Goal: Task Accomplishment & Management: Manage account settings

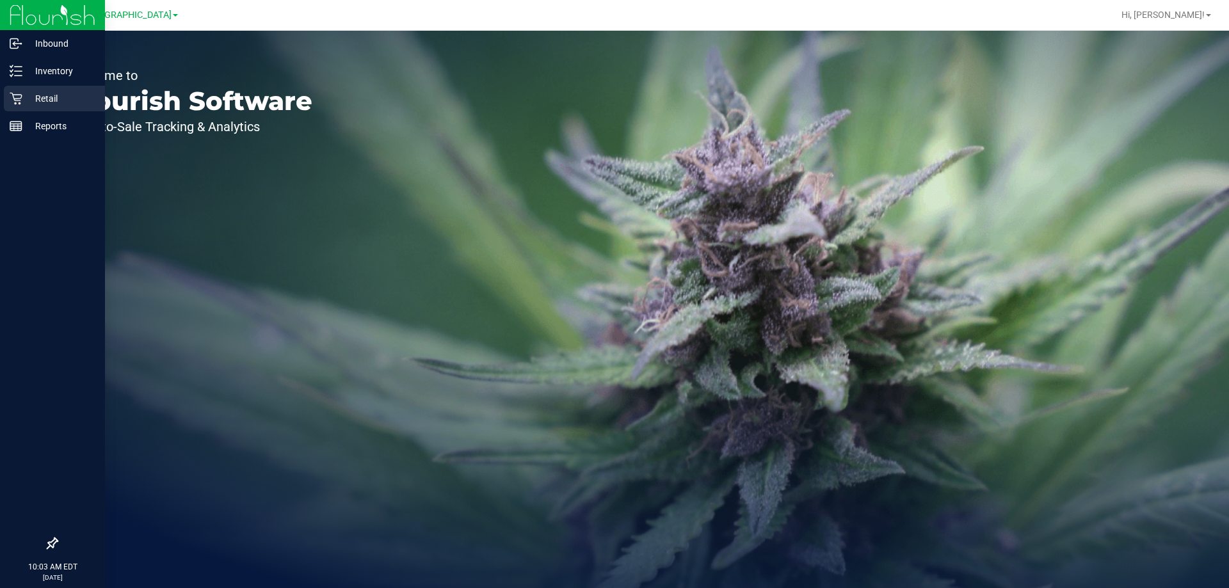
click at [53, 96] on p "Retail" at bounding box center [60, 98] width 77 height 15
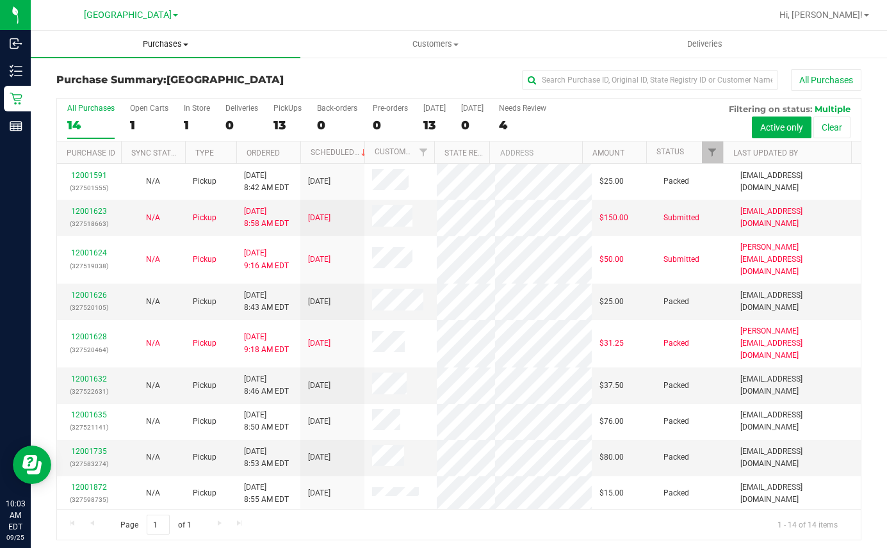
click at [168, 42] on span "Purchases" at bounding box center [165, 44] width 269 height 12
click at [69, 93] on span "Fulfillment" at bounding box center [70, 92] width 79 height 11
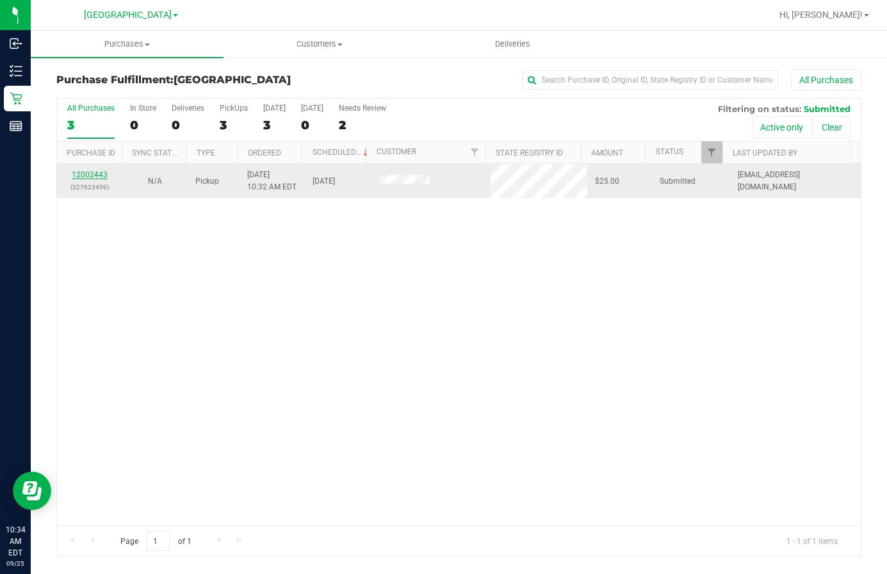
click at [76, 175] on link "12002443" at bounding box center [90, 174] width 36 height 9
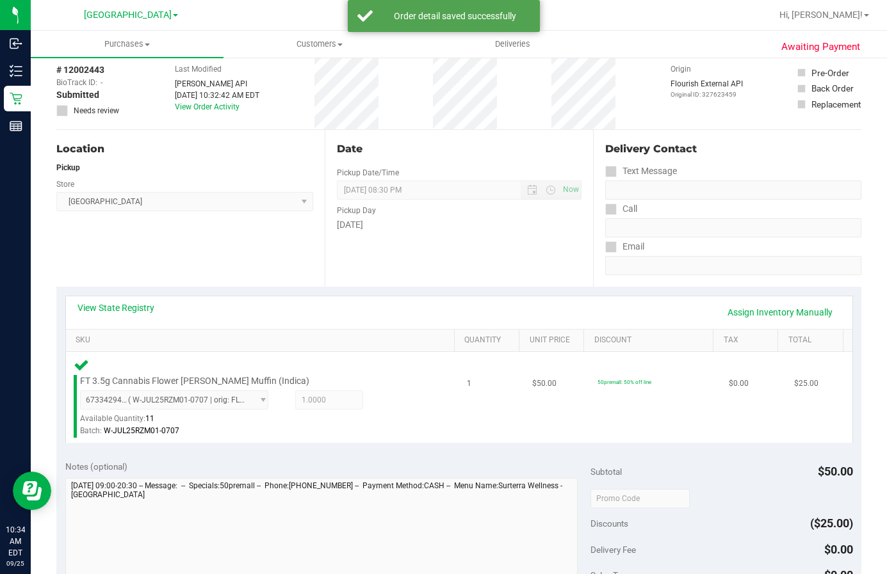
scroll to position [128, 0]
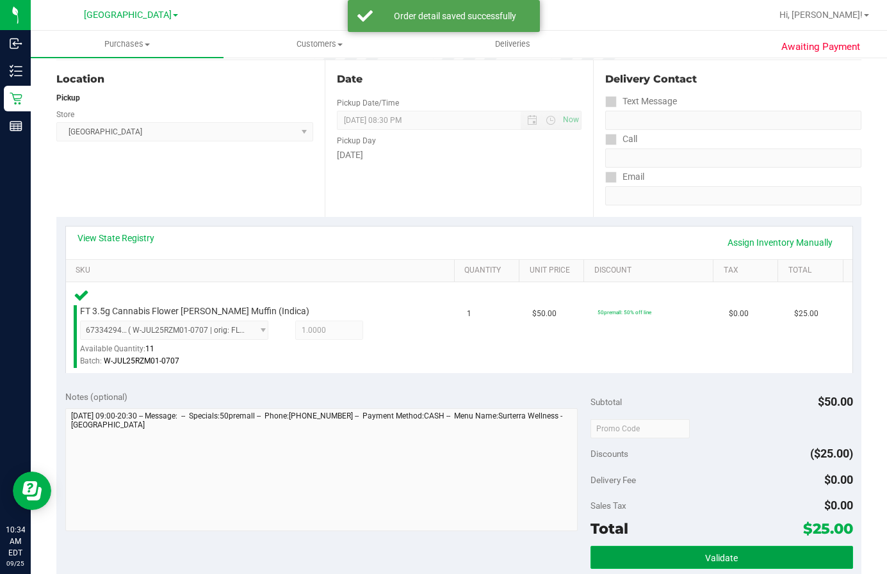
click at [642, 552] on button "Validate" at bounding box center [721, 557] width 262 height 23
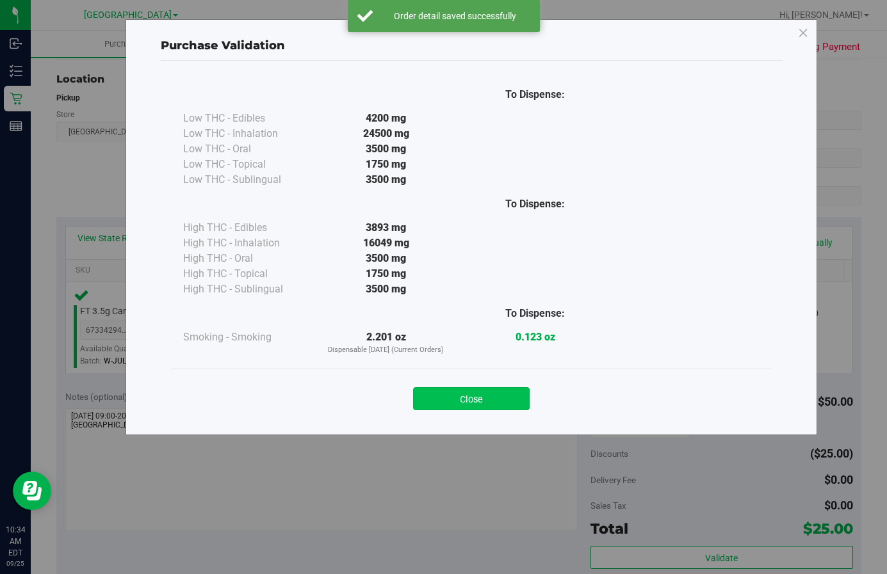
click at [492, 389] on button "Close" at bounding box center [471, 398] width 116 height 23
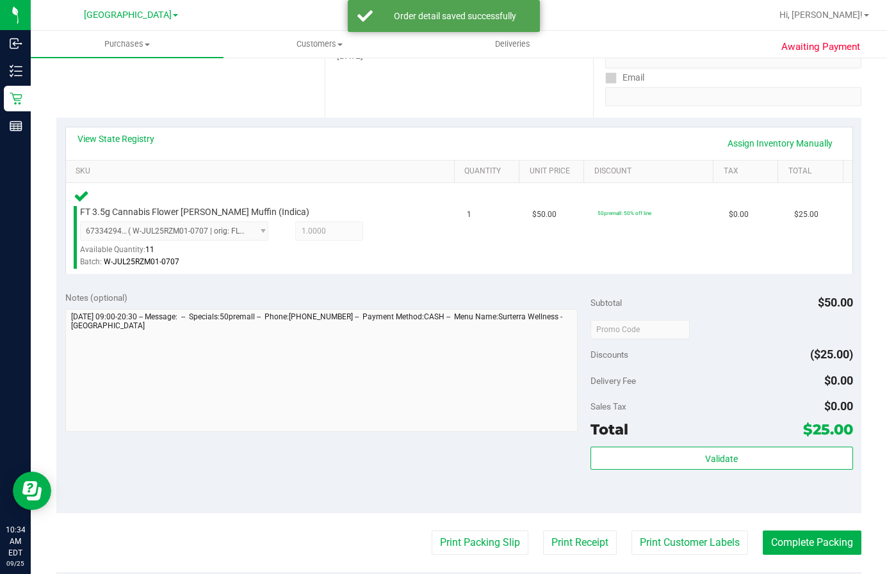
scroll to position [384, 0]
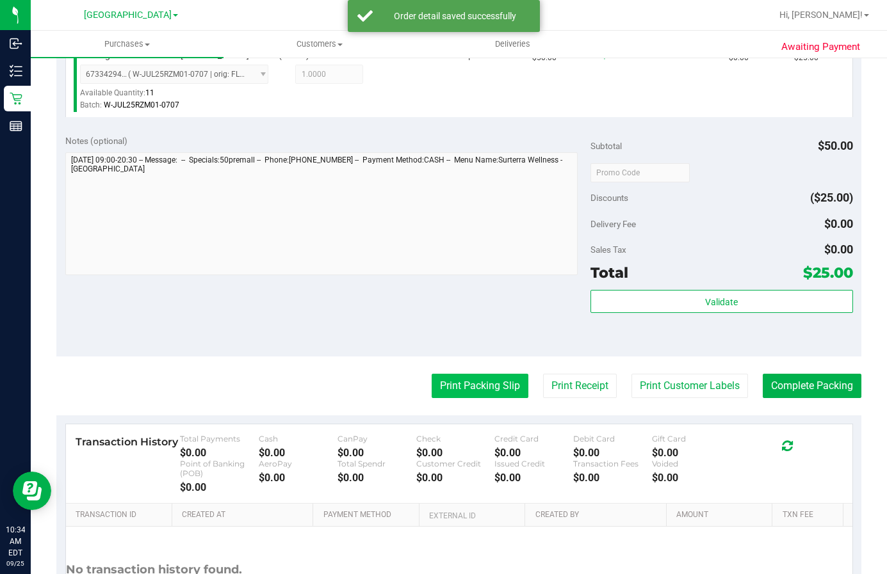
click at [473, 386] on button "Print Packing Slip" at bounding box center [479, 386] width 97 height 24
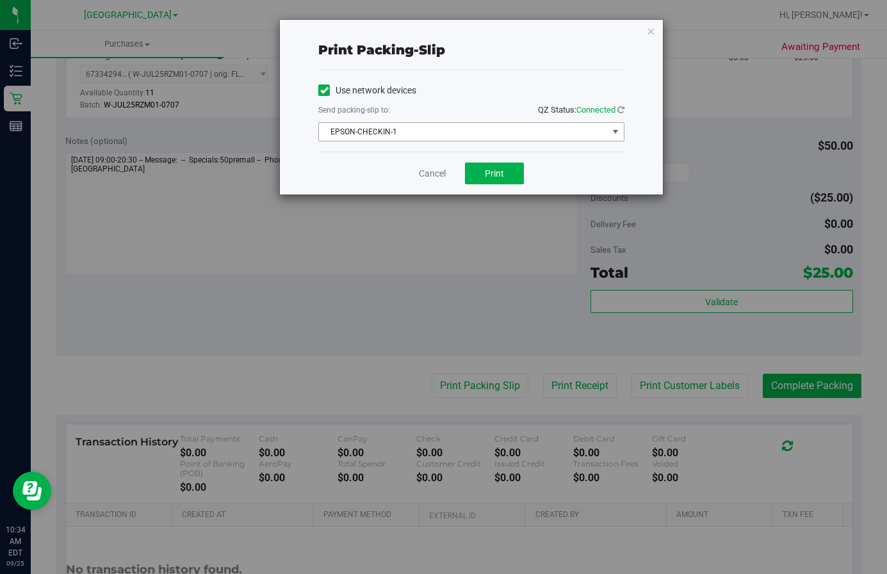
click at [500, 133] on span "EPSON-CHECKIN-1" at bounding box center [463, 132] width 289 height 18
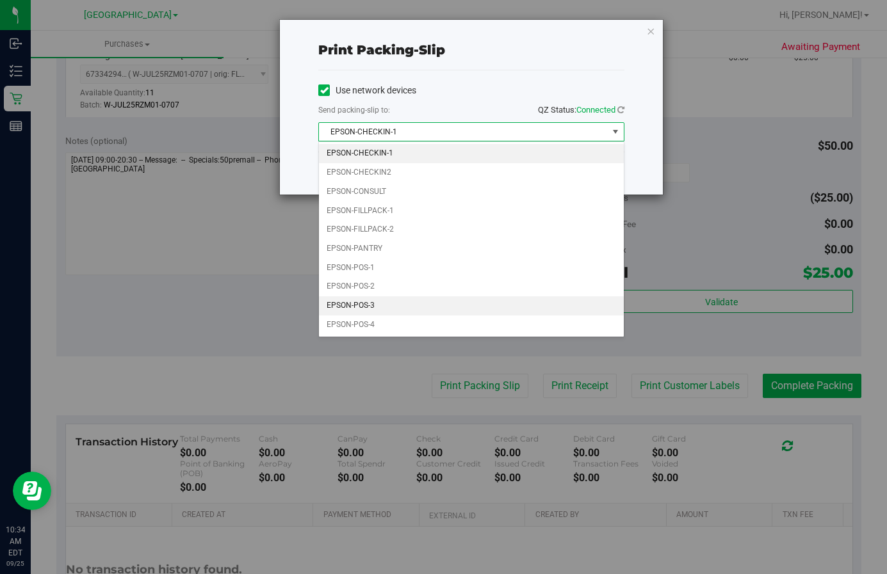
click at [385, 300] on li "EPSON-POS-3" at bounding box center [471, 305] width 305 height 19
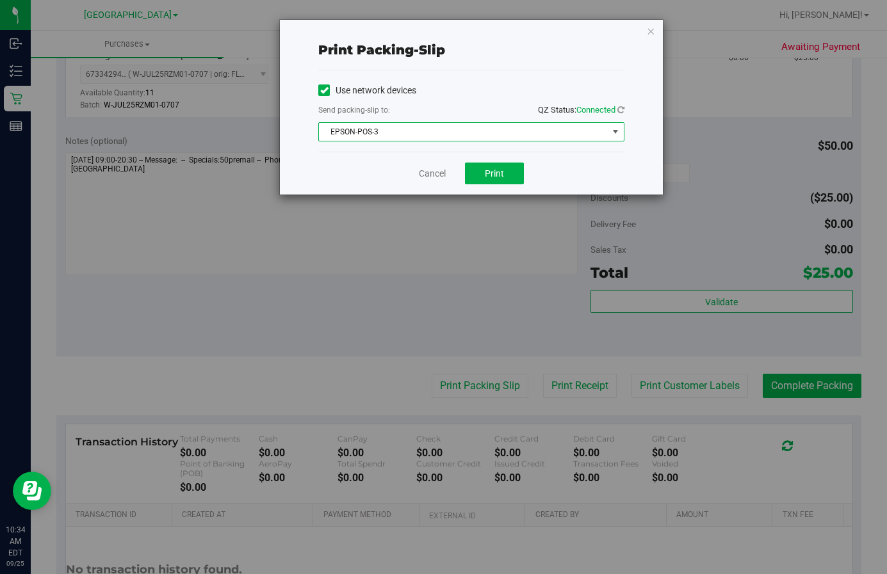
click at [413, 131] on span "EPSON-POS-3" at bounding box center [463, 132] width 289 height 18
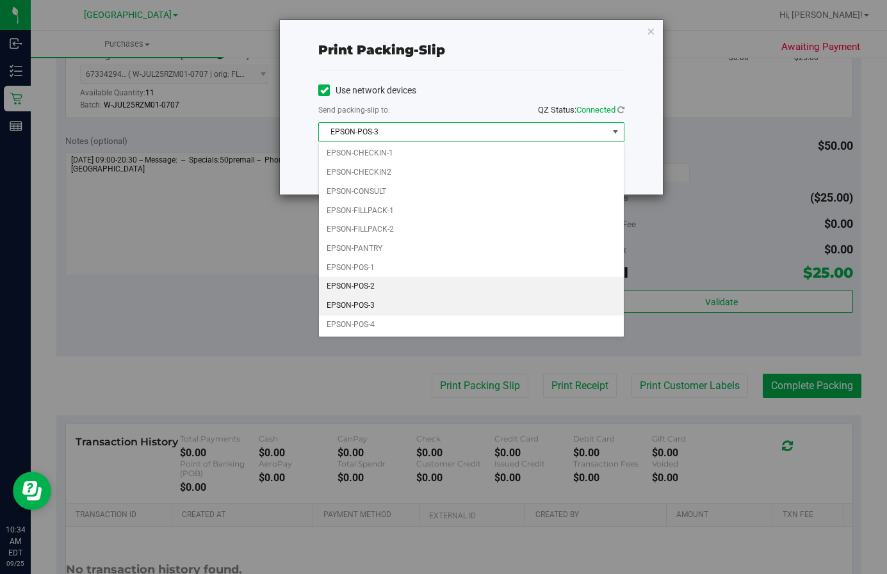
click at [355, 289] on li "EPSON-POS-2" at bounding box center [471, 286] width 305 height 19
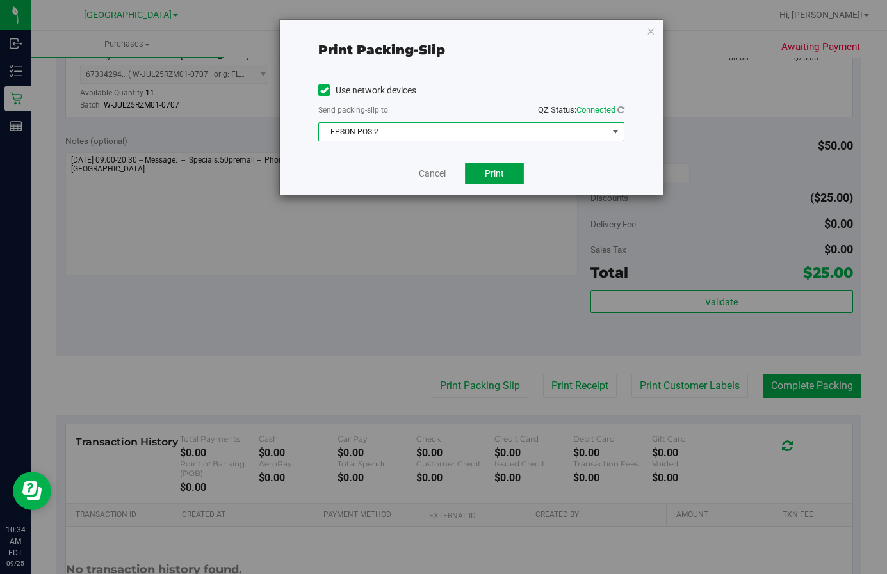
click at [488, 172] on span "Print" at bounding box center [494, 173] width 19 height 10
click at [437, 174] on link "Cancel" at bounding box center [432, 173] width 27 height 13
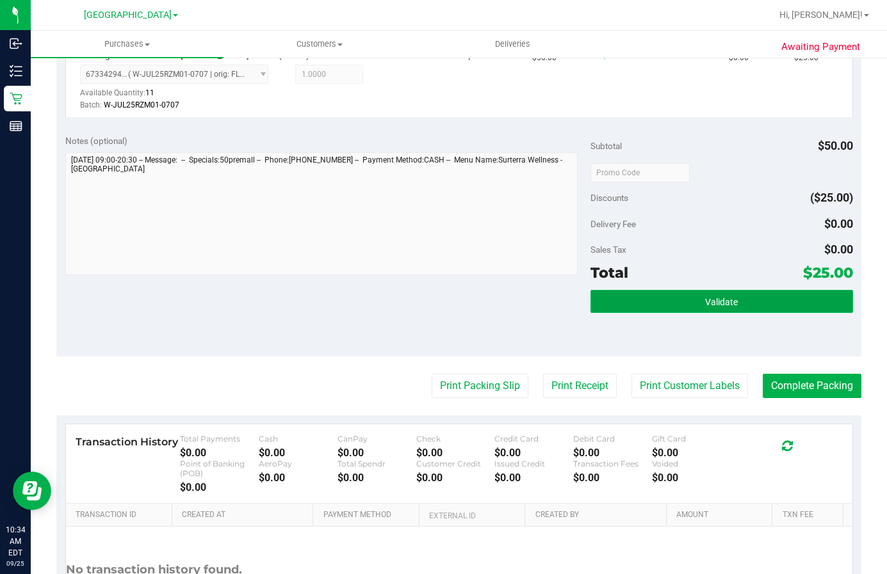
click at [650, 303] on button "Validate" at bounding box center [721, 301] width 262 height 23
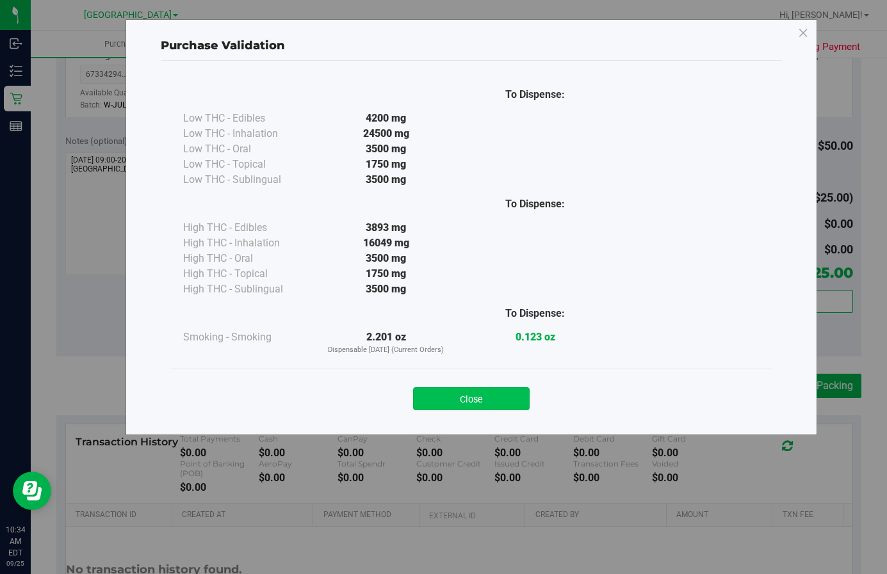
click at [485, 400] on button "Close" at bounding box center [471, 398] width 116 height 23
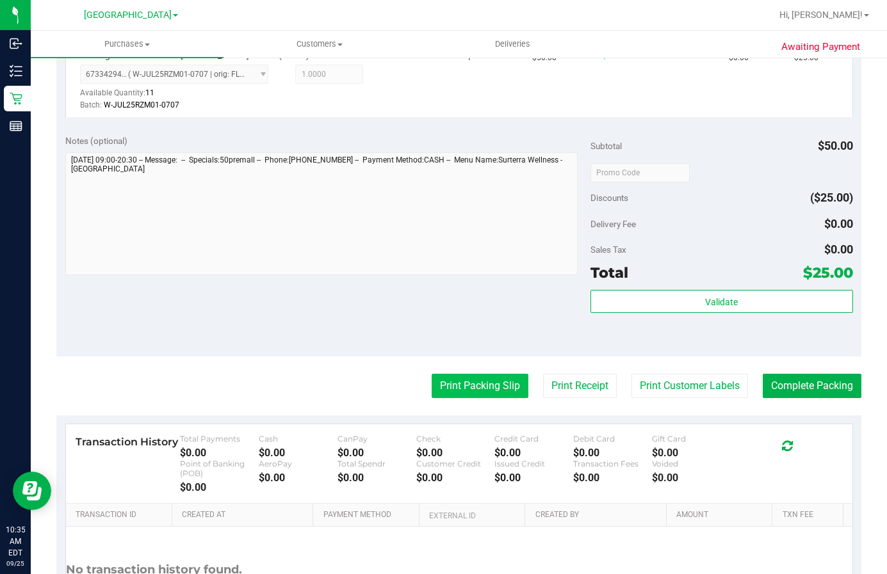
click at [497, 387] on button "Print Packing Slip" at bounding box center [479, 386] width 97 height 24
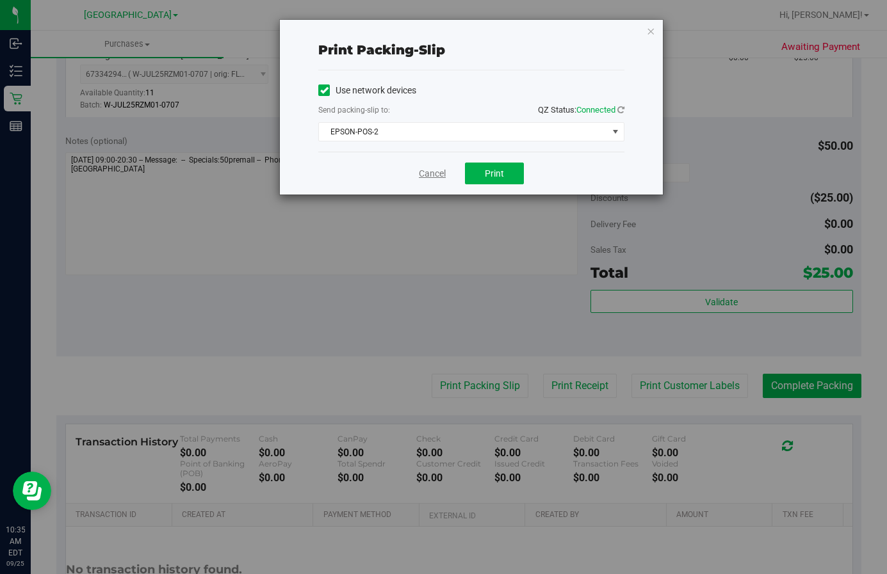
click at [433, 173] on link "Cancel" at bounding box center [432, 173] width 27 height 13
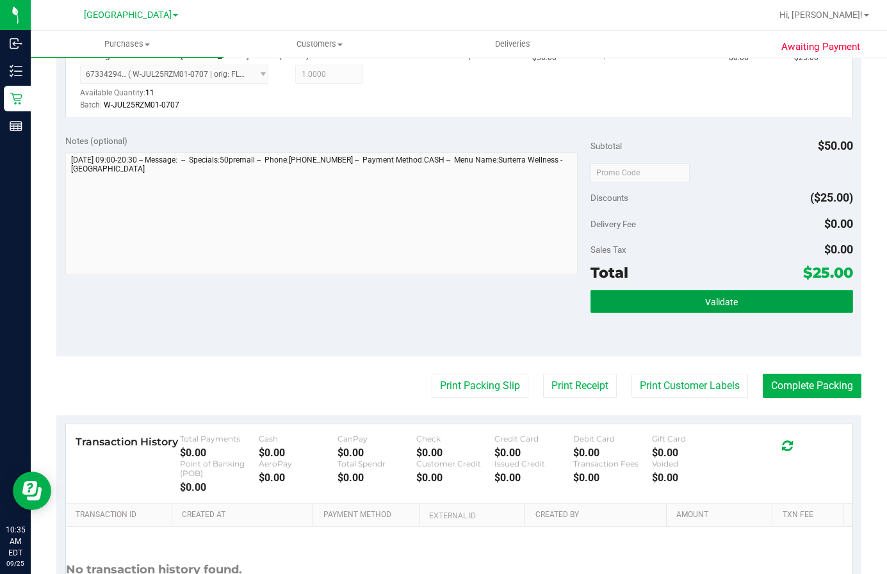
click at [636, 297] on button "Validate" at bounding box center [721, 301] width 262 height 23
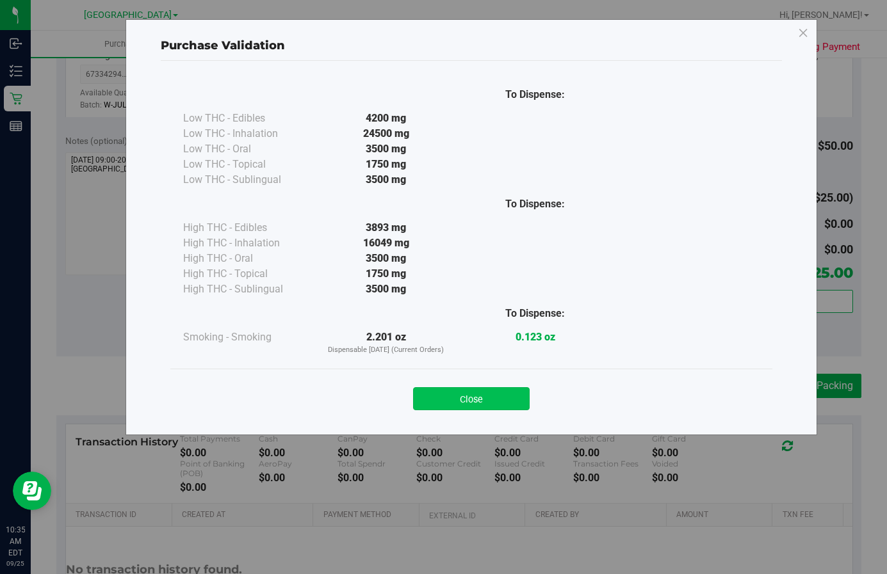
click at [504, 394] on button "Close" at bounding box center [471, 398] width 116 height 23
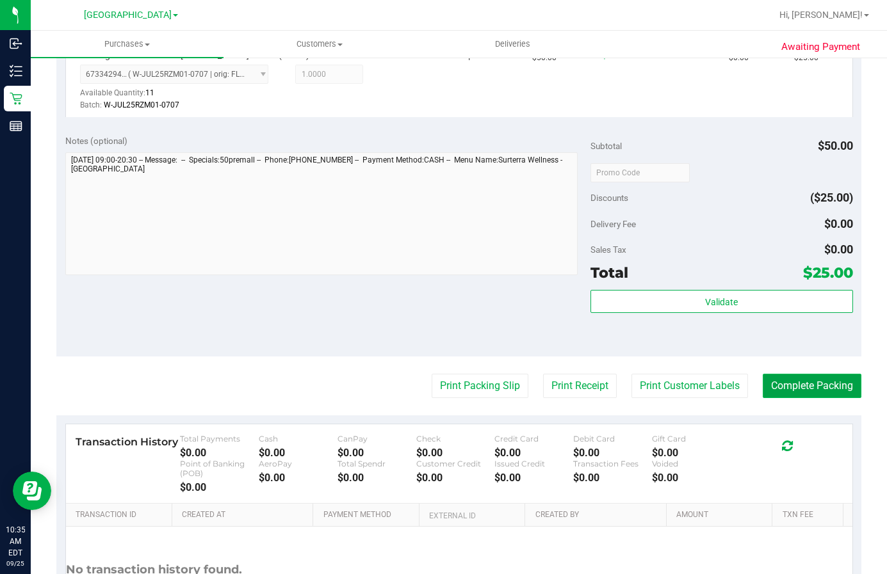
click at [839, 390] on button "Complete Packing" at bounding box center [811, 386] width 99 height 24
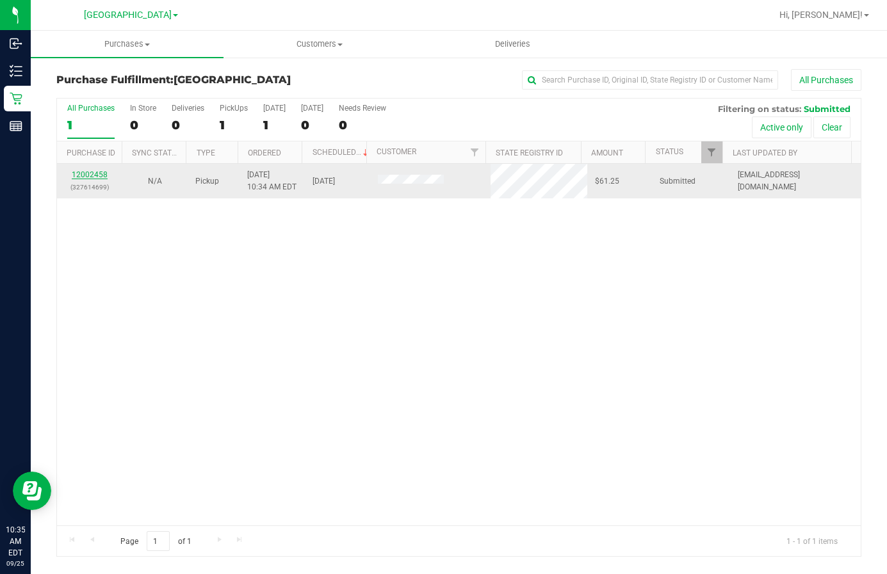
click at [93, 174] on link "12002458" at bounding box center [90, 174] width 36 height 9
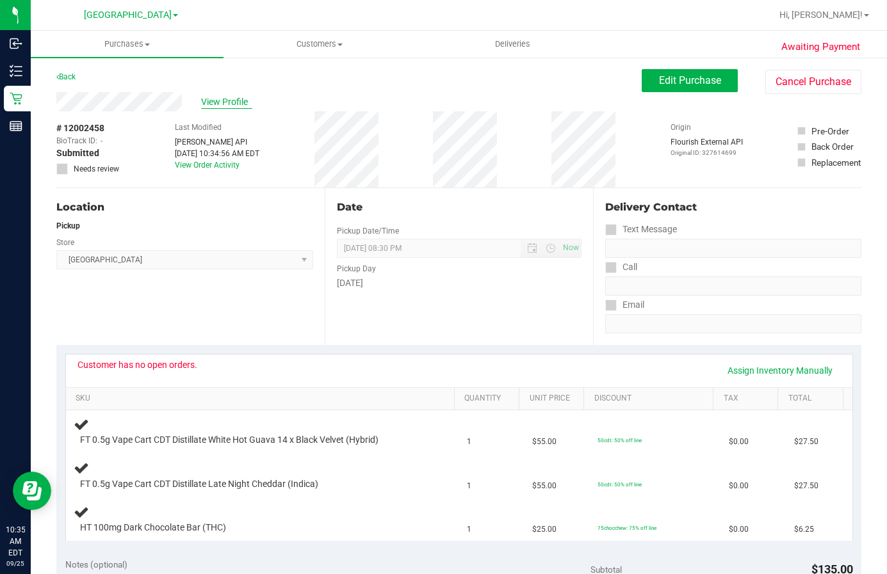
click at [229, 101] on span "View Profile" at bounding box center [226, 101] width 51 height 13
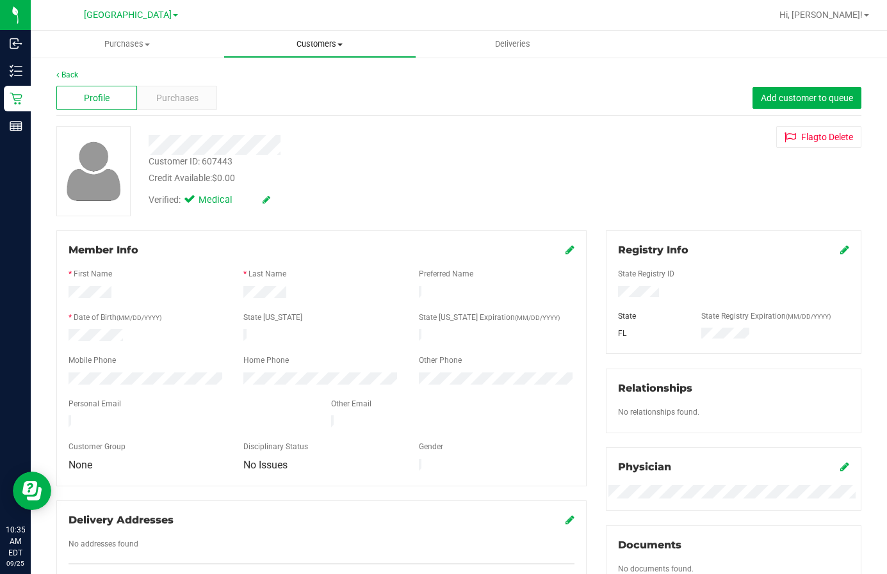
click at [317, 49] on span "Customers" at bounding box center [319, 44] width 191 height 12
click at [308, 79] on span "All customers" at bounding box center [269, 77] width 92 height 11
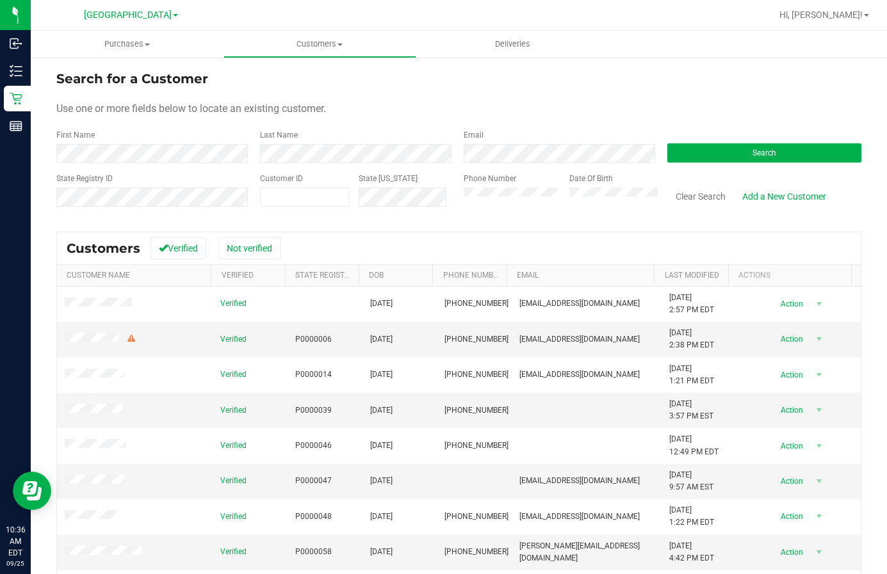
click at [506, 139] on div "Email" at bounding box center [556, 146] width 204 height 34
click at [786, 154] on button "Search" at bounding box center [764, 152] width 194 height 19
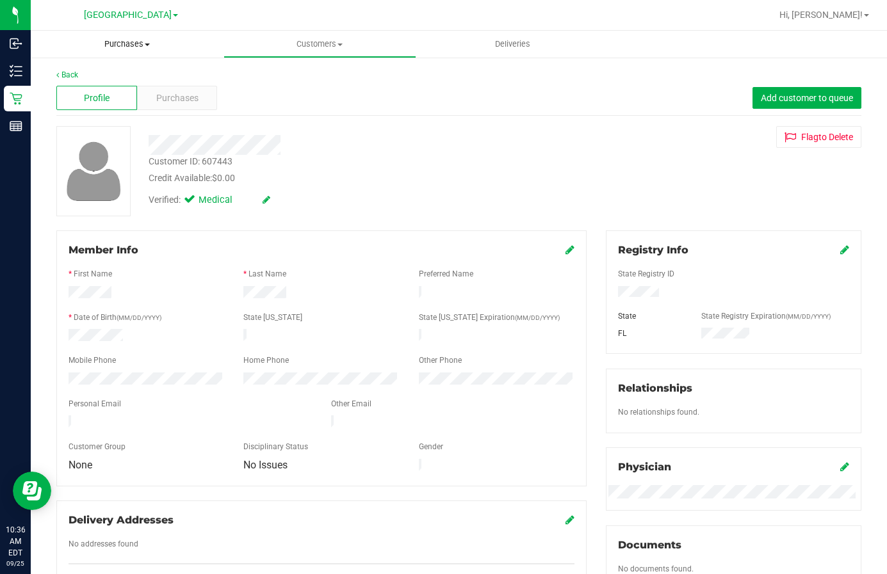
click at [141, 40] on span "Purchases" at bounding box center [127, 44] width 193 height 12
click at [125, 92] on li "Fulfillment" at bounding box center [127, 92] width 193 height 15
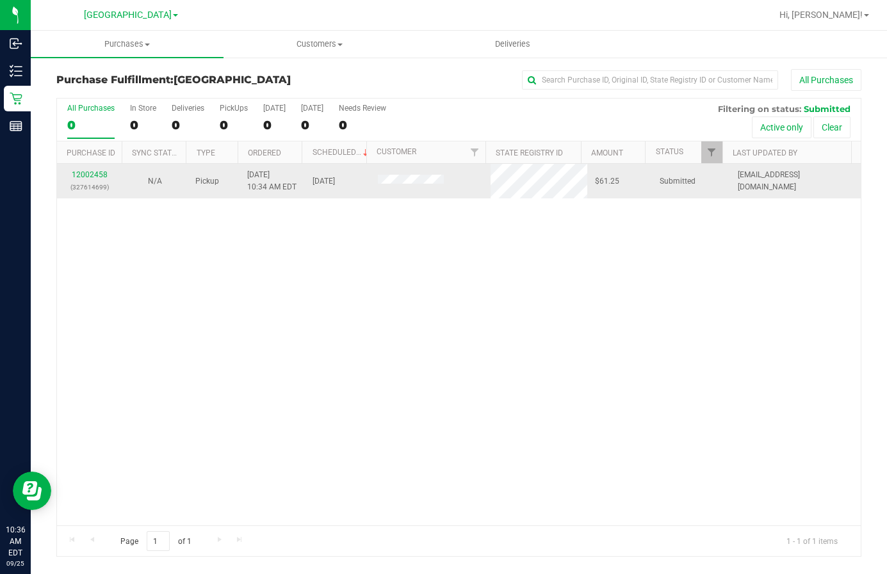
click at [88, 180] on div "12002458 (327614699)" at bounding box center [90, 181] width 50 height 24
click at [88, 178] on link "12002458" at bounding box center [90, 174] width 36 height 9
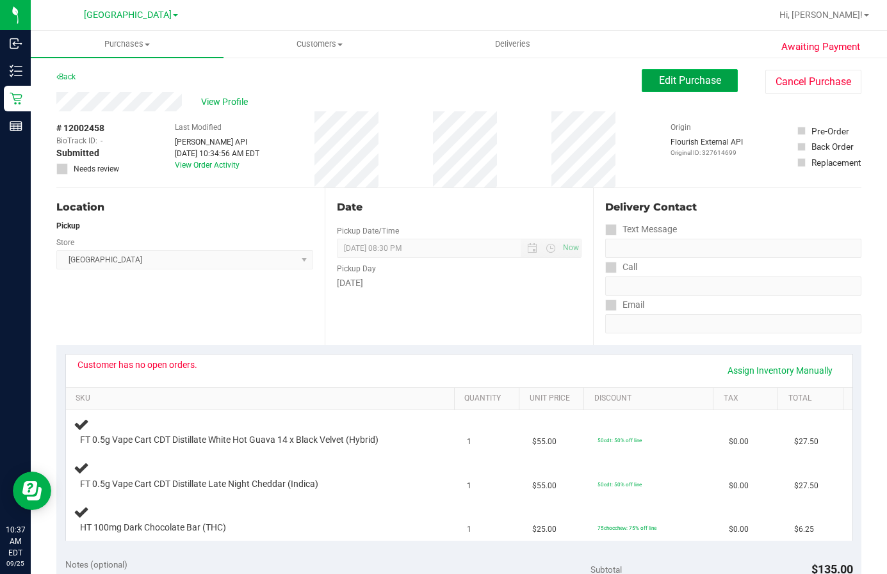
click at [668, 81] on span "Edit Purchase" at bounding box center [690, 80] width 62 height 12
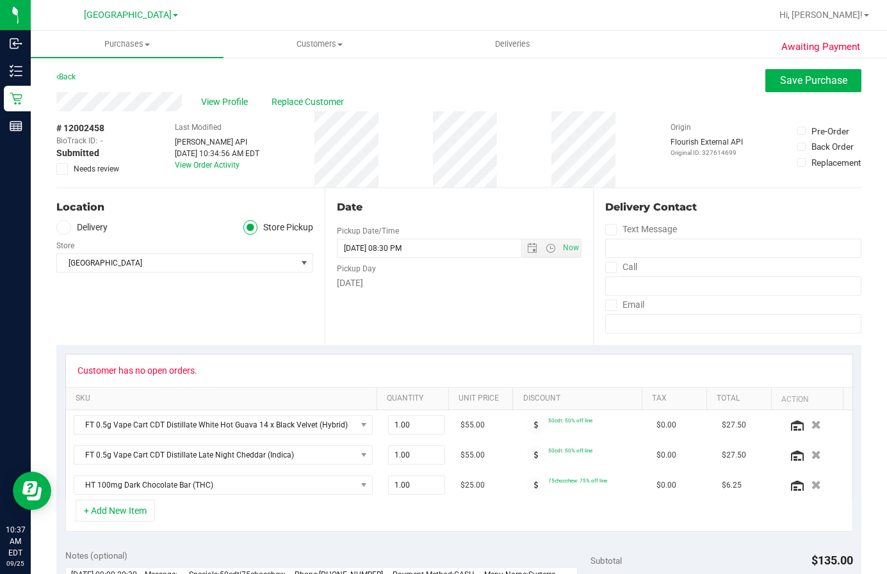
click at [106, 165] on span "Needs review" at bounding box center [96, 169] width 45 height 12
click at [0, 0] on input "Needs review" at bounding box center [0, 0] width 0 height 0
click at [115, 370] on div "Customer has no open orders." at bounding box center [137, 370] width 120 height 10
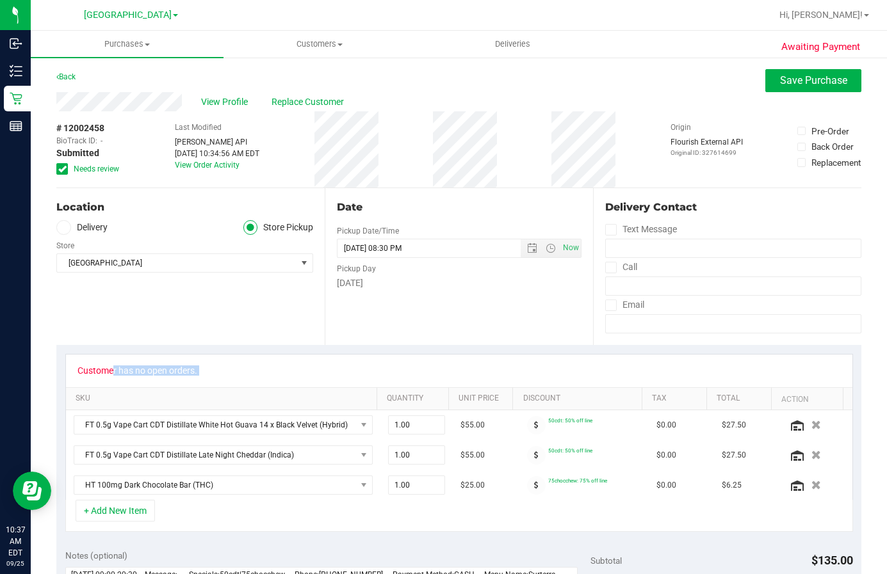
copy div "Customer has no open orders."
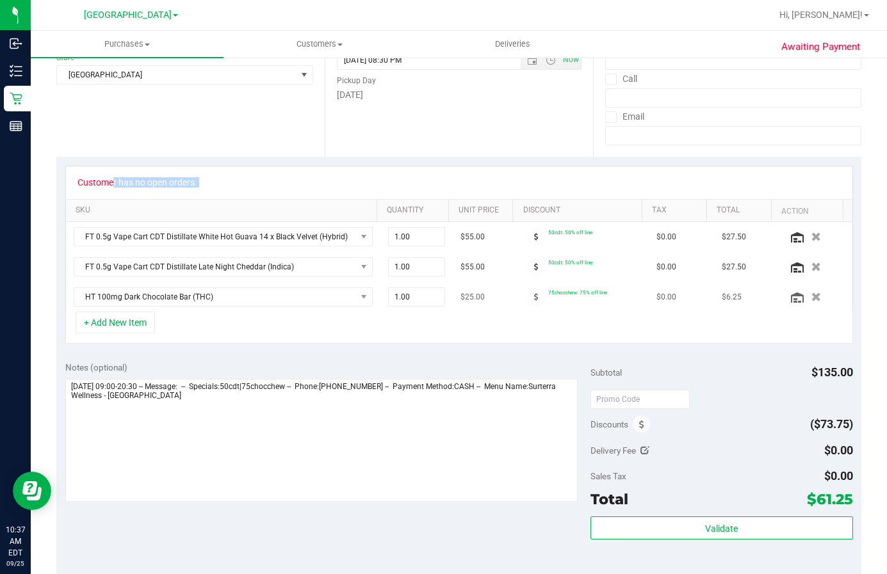
scroll to position [192, 0]
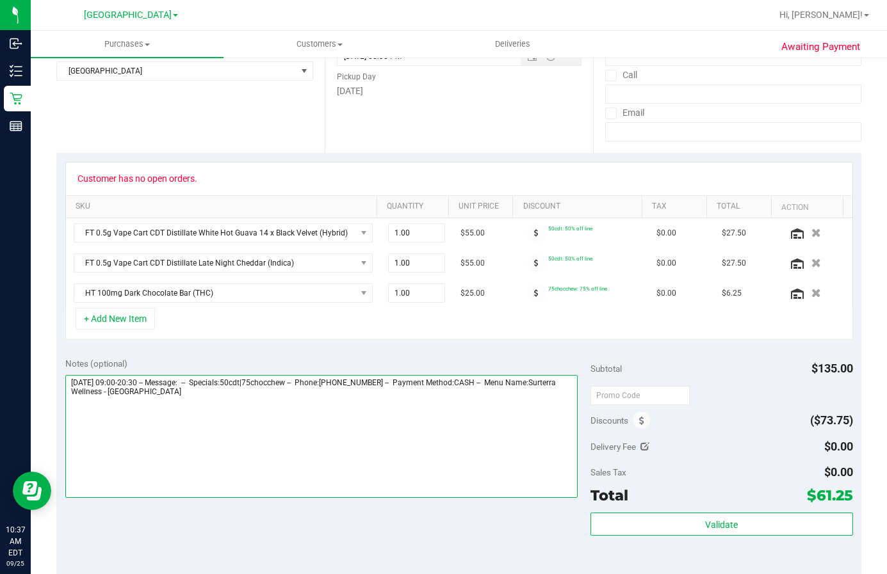
click at [239, 404] on textarea at bounding box center [321, 436] width 512 height 123
paste textarea "Customer has no open orders."
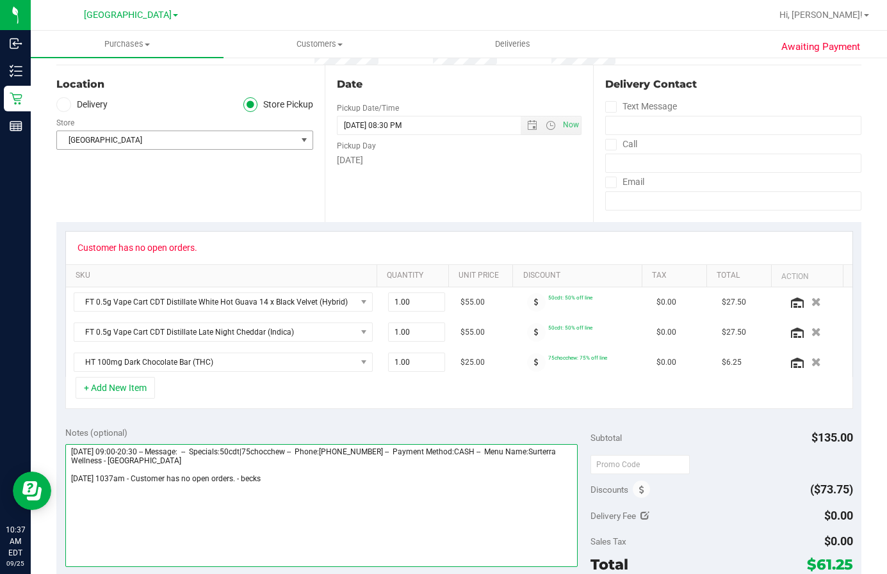
scroll to position [0, 0]
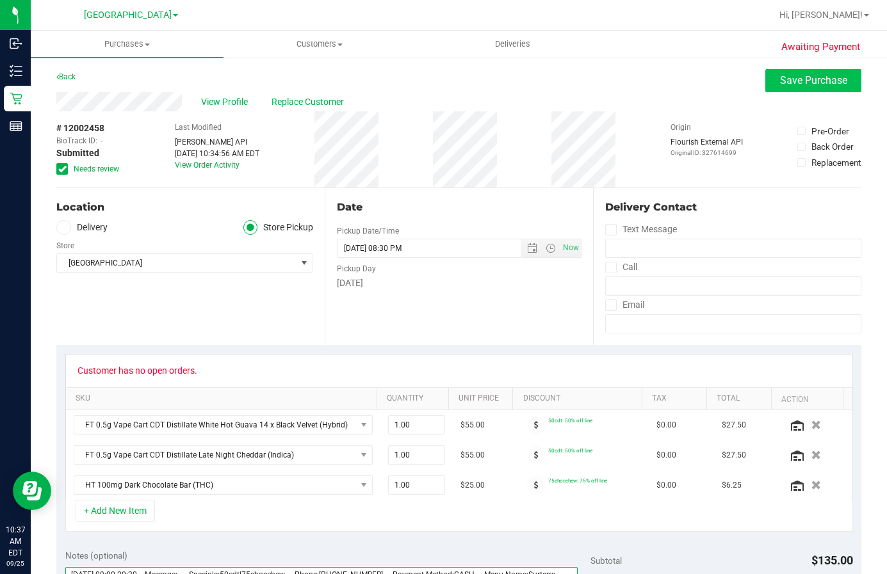
type textarea "[DATE] 09:00-20:30 -- Message: -- Specials:50cdt|75chocchew -- Phone:[PHONE_NUM…"
click at [783, 79] on span "Save Purchase" at bounding box center [813, 80] width 67 height 12
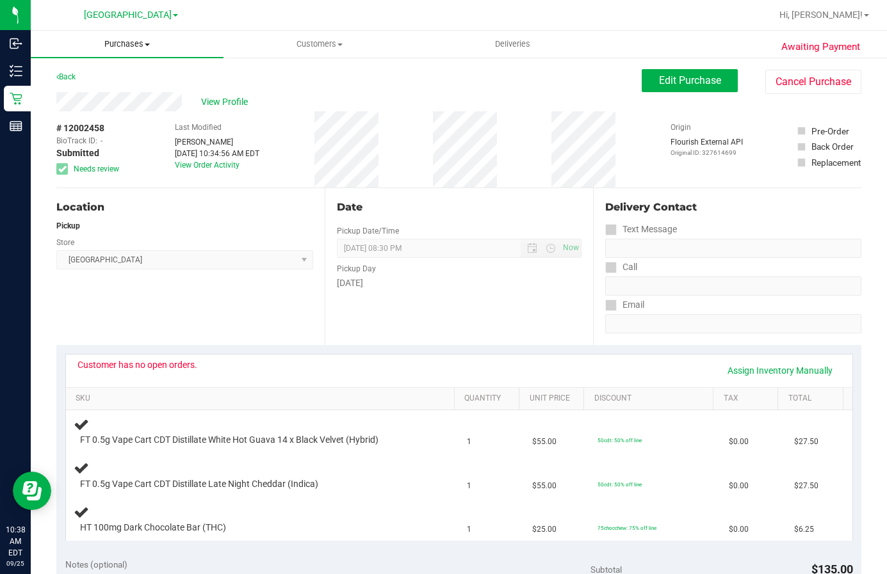
click at [129, 39] on span "Purchases" at bounding box center [127, 44] width 193 height 12
click at [122, 93] on li "Fulfillment" at bounding box center [127, 92] width 193 height 15
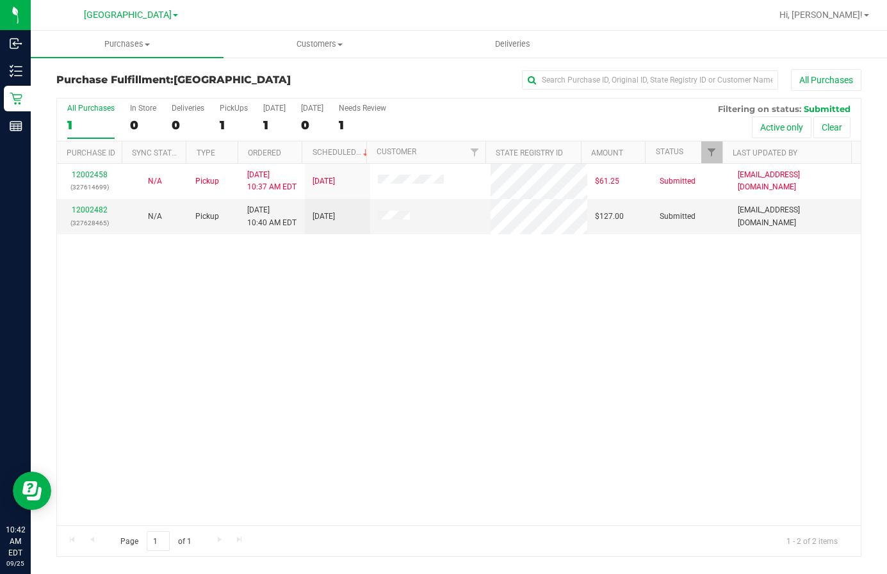
click at [592, 396] on div "12002458 (327614699) N/A Pickup [DATE] 10:37 AM EDT 9/25/2025 $61.25 Submitted …" at bounding box center [458, 345] width 803 height 362
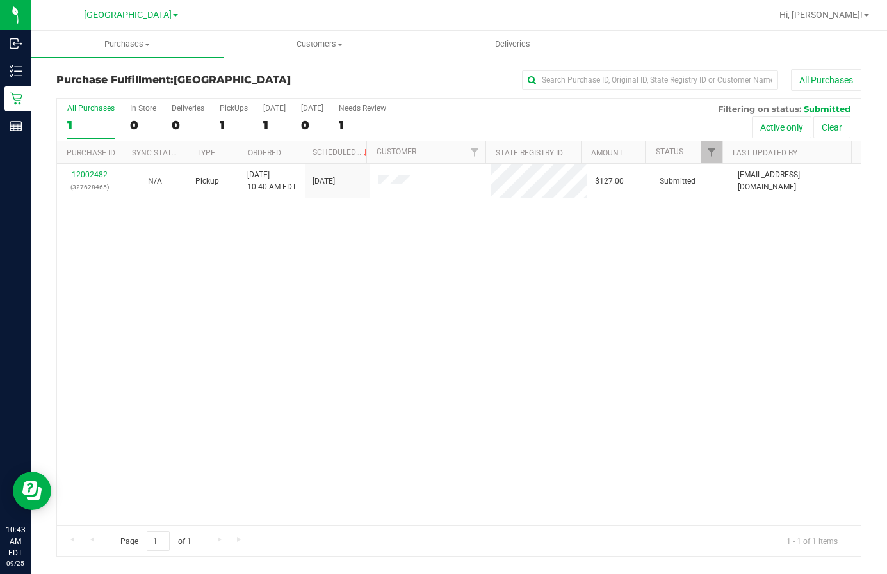
click at [464, 348] on div "12002482 (327628465) N/A Pickup [DATE] 10:40 AM EDT 9/25/2025 $127.00 Submitted…" at bounding box center [458, 345] width 803 height 362
